Goal: Information Seeking & Learning: Learn about a topic

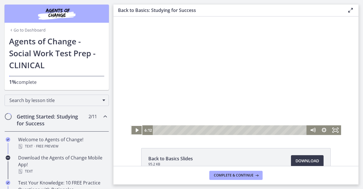
scroll to position [62, 0]
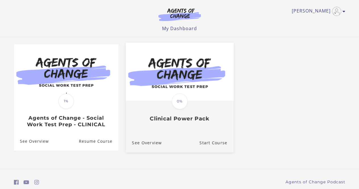
scroll to position [66, 0]
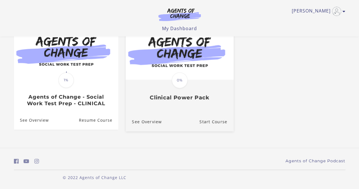
click at [178, 93] on div "Translation missing: en.liquid.partials.dashboard_course_card.progress_descript…" at bounding box center [179, 90] width 108 height 21
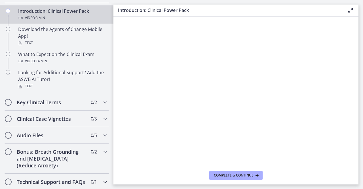
scroll to position [104, 0]
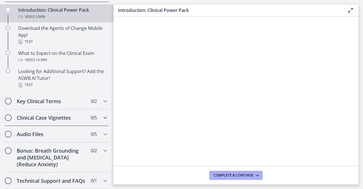
click at [68, 114] on h2 "Clinical Case Vignettes" at bounding box center [51, 117] width 69 height 7
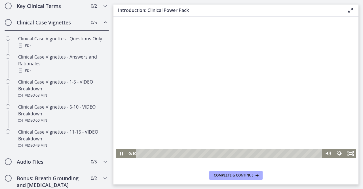
scroll to position [0, 0]
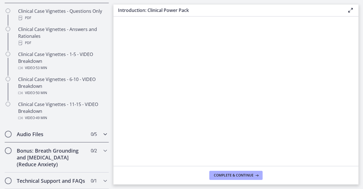
click at [73, 126] on div "Audio Files 0 / 5 Completed" at bounding box center [57, 134] width 104 height 16
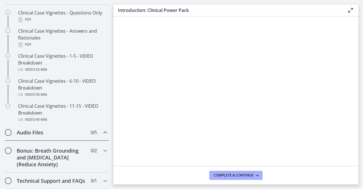
scroll to position [109, 0]
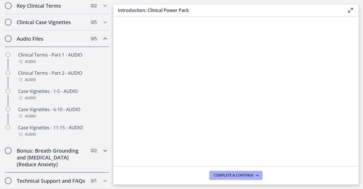
click at [73, 147] on h2 "Bonus: Breath Grounding and Guided Imagery (Reduce Anxiety)" at bounding box center [51, 157] width 69 height 20
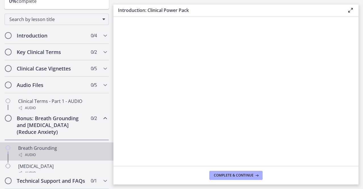
scroll to position [54, 0]
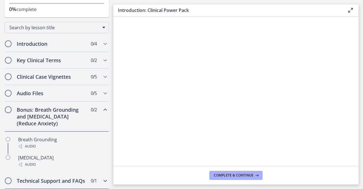
click at [69, 177] on h2 "Technical Support and FAQs" at bounding box center [51, 180] width 69 height 7
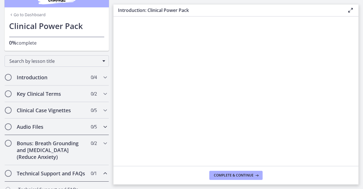
scroll to position [0, 0]
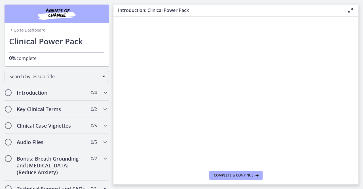
click at [71, 96] on div "Introduction 0 / 4 Completed" at bounding box center [57, 92] width 104 height 16
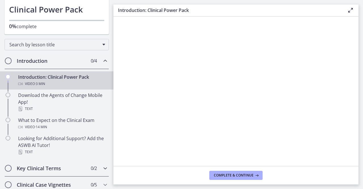
scroll to position [57, 0]
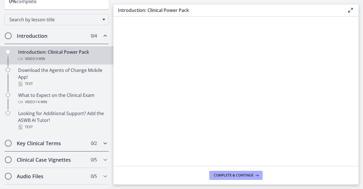
click at [50, 145] on h2 "Key Clinical Terms" at bounding box center [51, 142] width 69 height 7
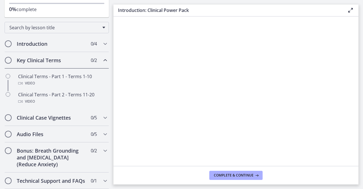
scroll to position [54, 0]
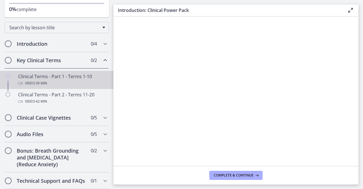
click at [69, 73] on div "Clinical Terms - Part 1 - Terms 1-10 Video · 39 min" at bounding box center [62, 80] width 88 height 14
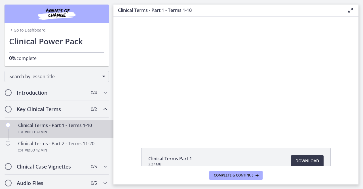
click at [25, 30] on link "Go to Dashboard" at bounding box center [27, 30] width 37 height 6
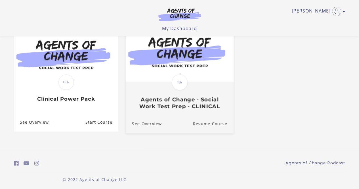
scroll to position [66, 0]
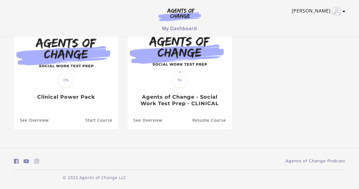
click at [344, 11] on icon "Toggle menu" at bounding box center [343, 11] width 3 height 5
click at [223, 142] on div "**********" at bounding box center [179, 58] width 340 height 177
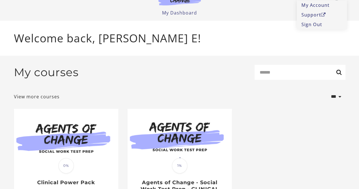
scroll to position [0, 0]
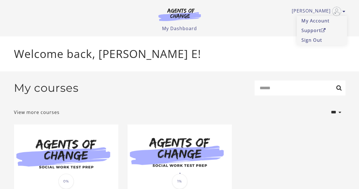
drag, startPoint x: 215, startPoint y: 105, endPoint x: 218, endPoint y: 100, distance: 6.1
click at [215, 105] on form "**********" at bounding box center [179, 99] width 331 height 39
click at [232, 39] on div "Welcome back, [PERSON_NAME] E!" at bounding box center [179, 53] width 340 height 35
click at [338, 11] on img "Toggle menu" at bounding box center [336, 11] width 9 height 9
click at [99, 83] on div "My courses Search" at bounding box center [179, 90] width 331 height 20
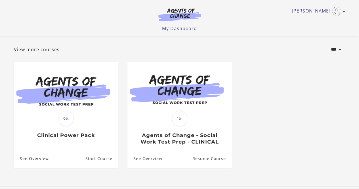
scroll to position [66, 0]
